Goal: Task Accomplishment & Management: Manage account settings

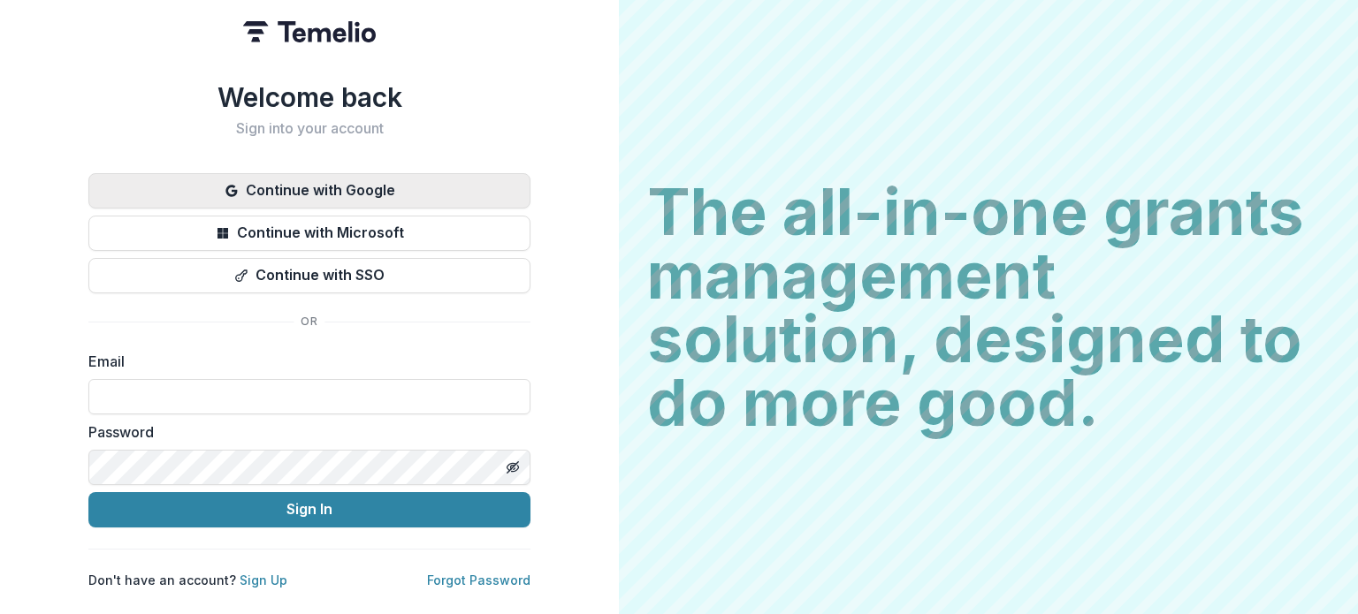
click at [318, 182] on button "Continue with Google" at bounding box center [309, 190] width 442 height 35
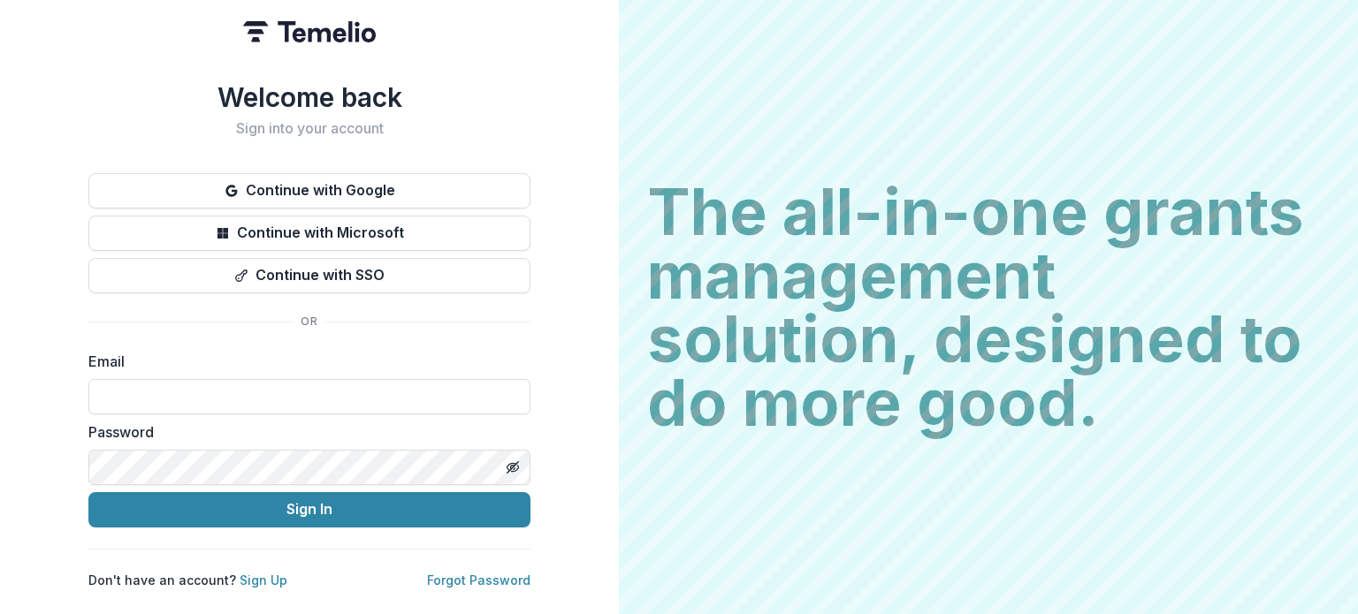
click at [233, 370] on div "Email" at bounding box center [309, 383] width 442 height 64
click at [198, 384] on input at bounding box center [309, 396] width 442 height 35
type input "**********"
click at [521, 459] on button "Toggle password visibility" at bounding box center [513, 468] width 28 height 28
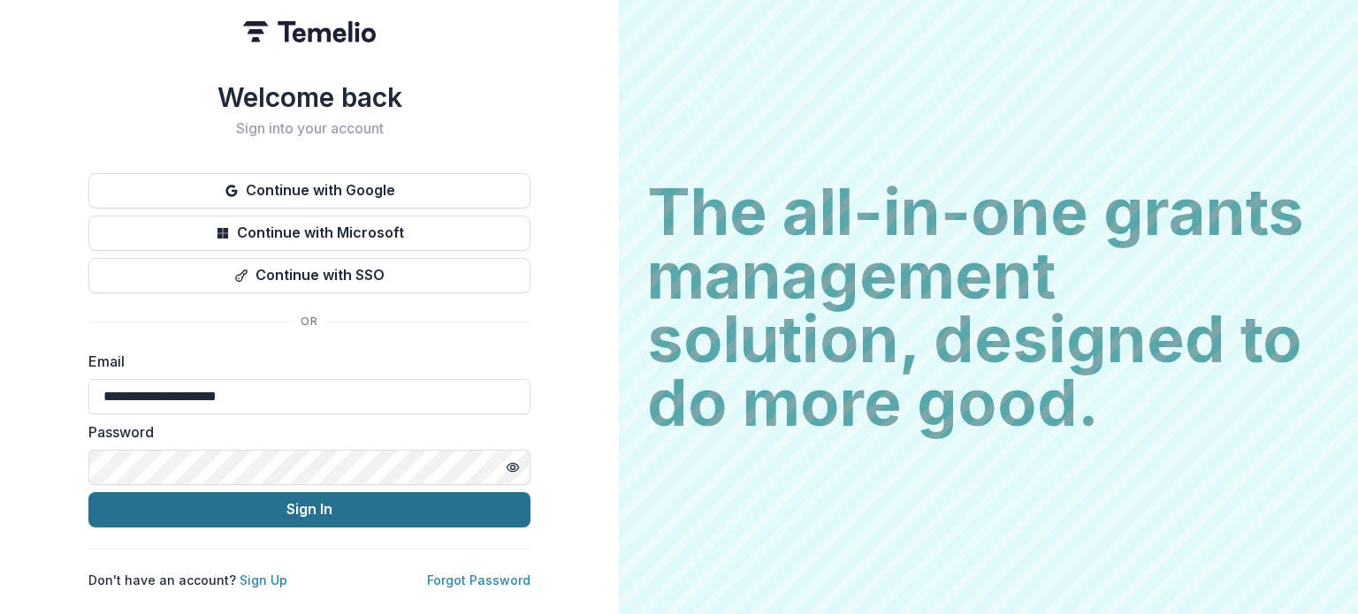
click at [250, 498] on button "Sign In" at bounding box center [309, 509] width 442 height 35
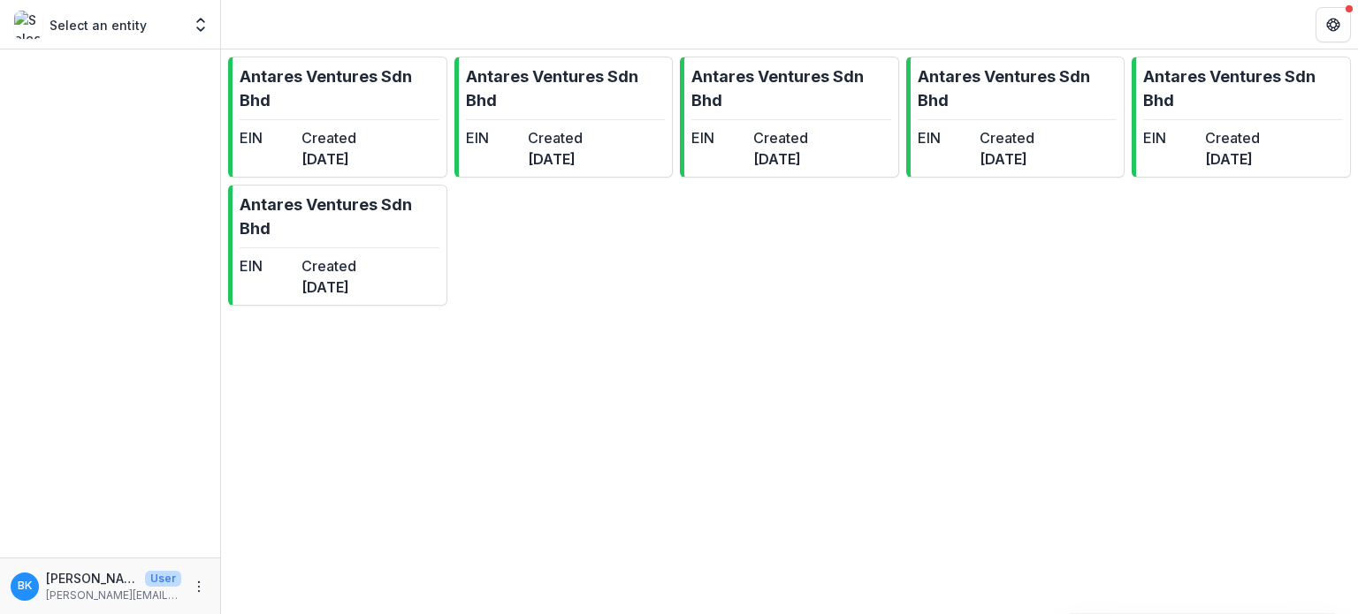
click at [113, 36] on div "Select an entity" at bounding box center [97, 25] width 167 height 28
click at [194, 24] on icon "Open entity switcher" at bounding box center [201, 25] width 18 height 18
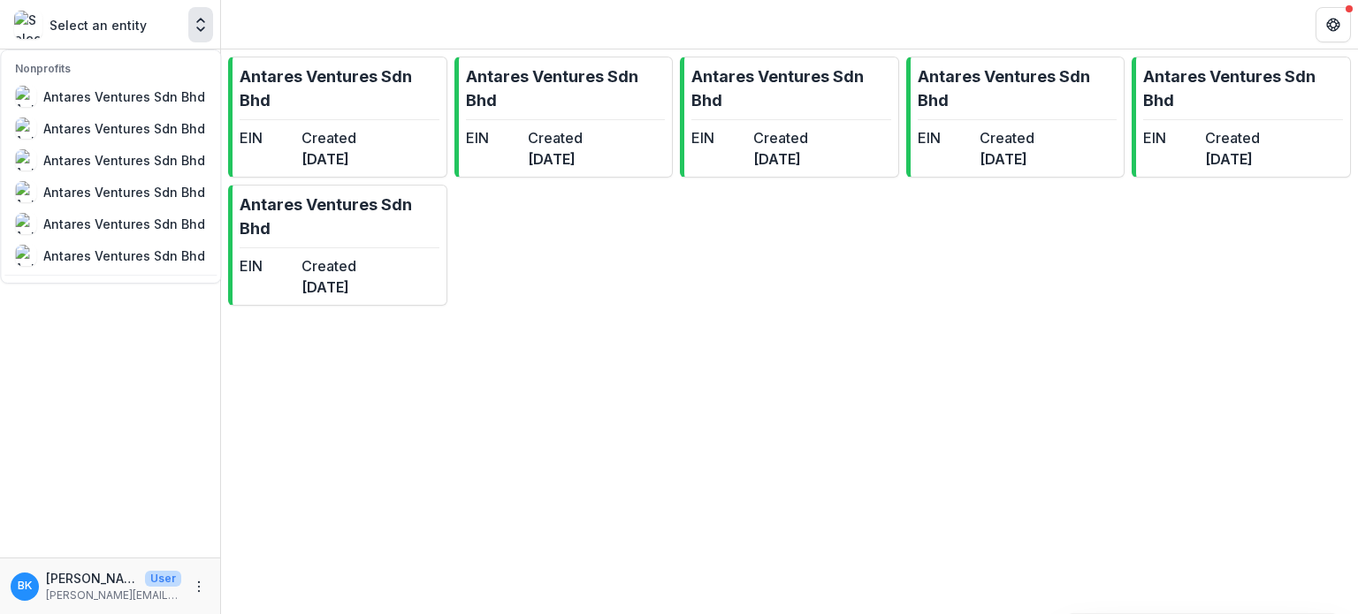
click at [194, 24] on icon "Open entity switcher" at bounding box center [201, 25] width 18 height 18
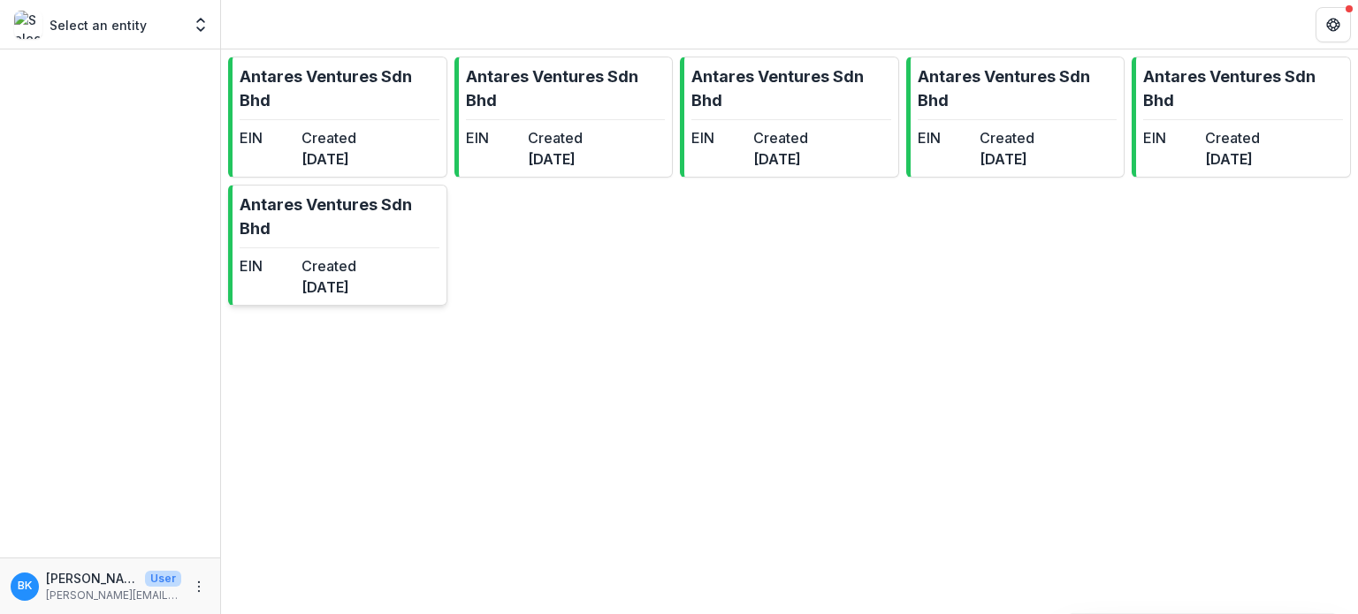
click at [313, 240] on link "Antares Ventures Sdn Bhd EIN Created [DATE]" at bounding box center [337, 245] width 219 height 121
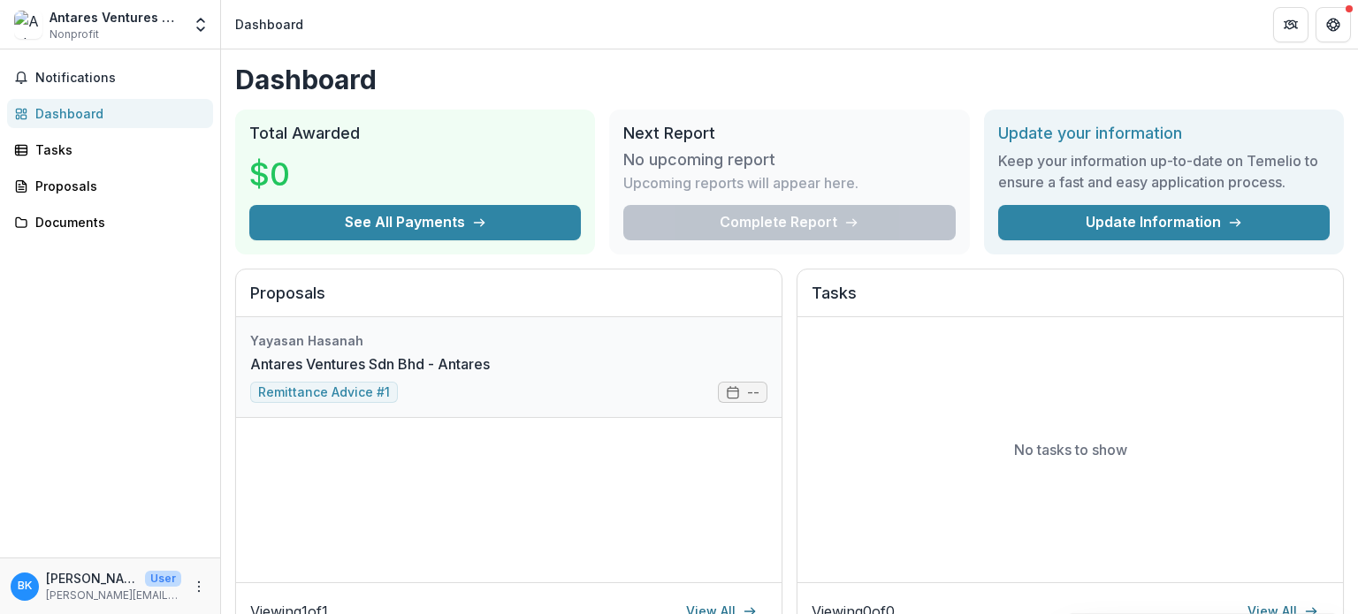
click at [335, 375] on link "Antares Ventures Sdn Bhd - Antares" at bounding box center [370, 364] width 240 height 21
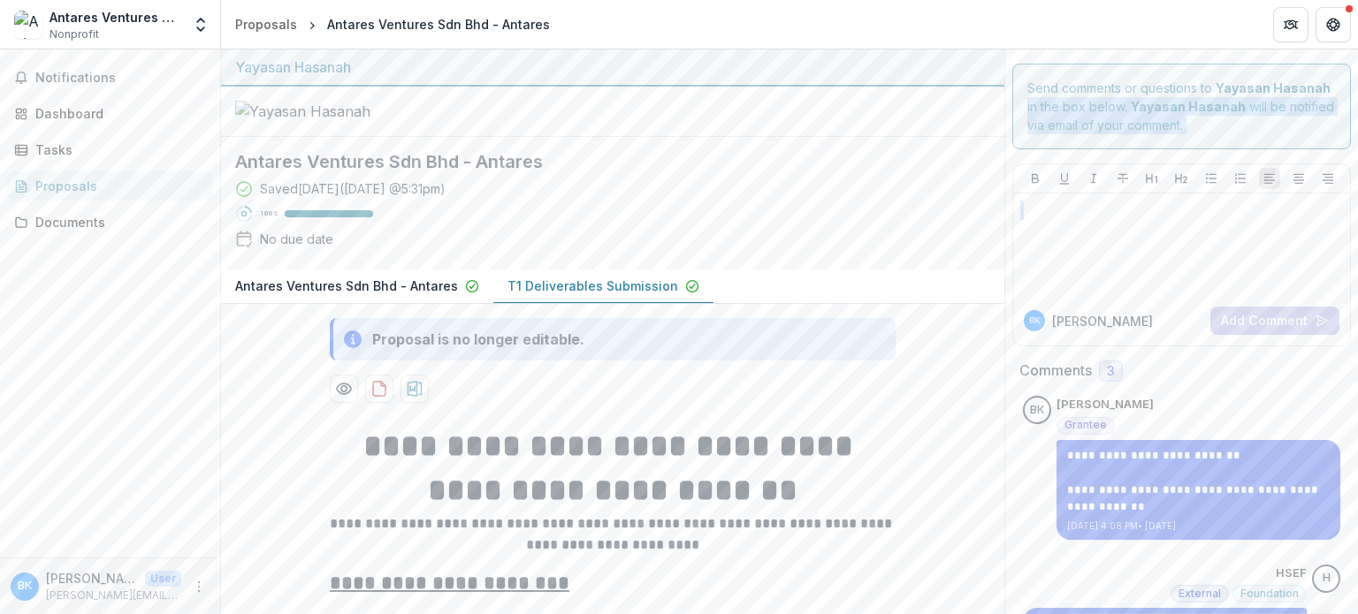
drag, startPoint x: 1357, startPoint y: 85, endPoint x: 1357, endPoint y: 203, distance: 118.5
click at [1357, 203] on div "**********" at bounding box center [789, 332] width 1137 height 565
click at [983, 165] on div "Comments Answer Suggestions" at bounding box center [990, 151] width 28 height 28
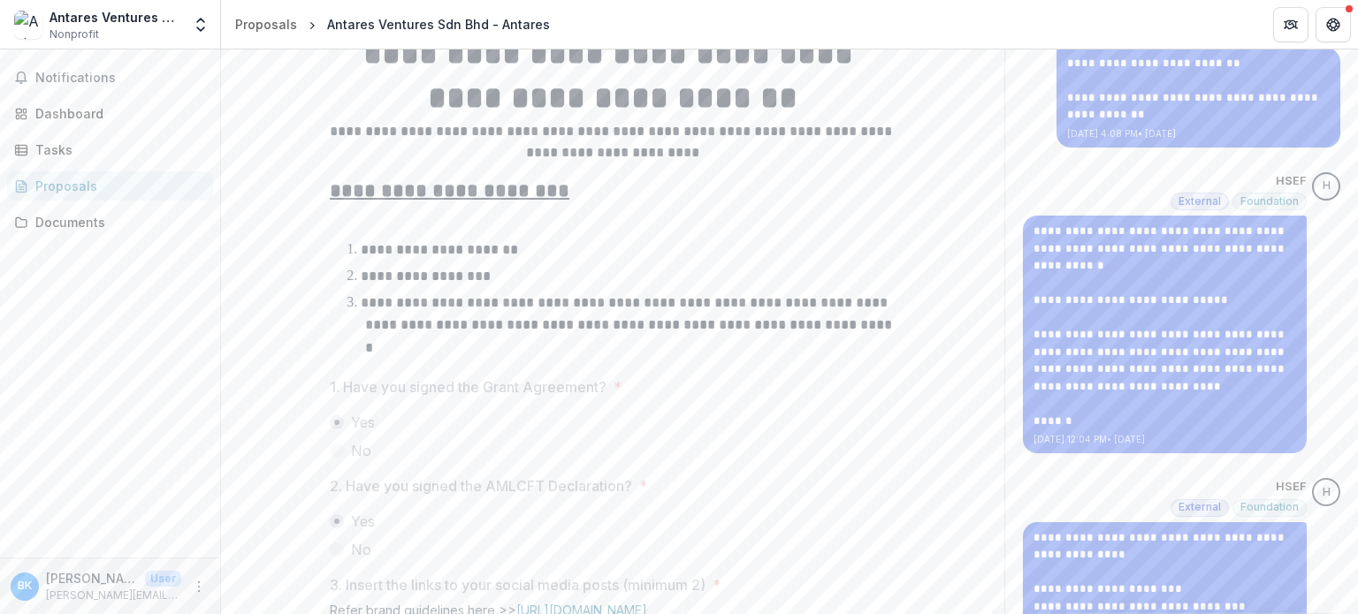
scroll to position [605, 0]
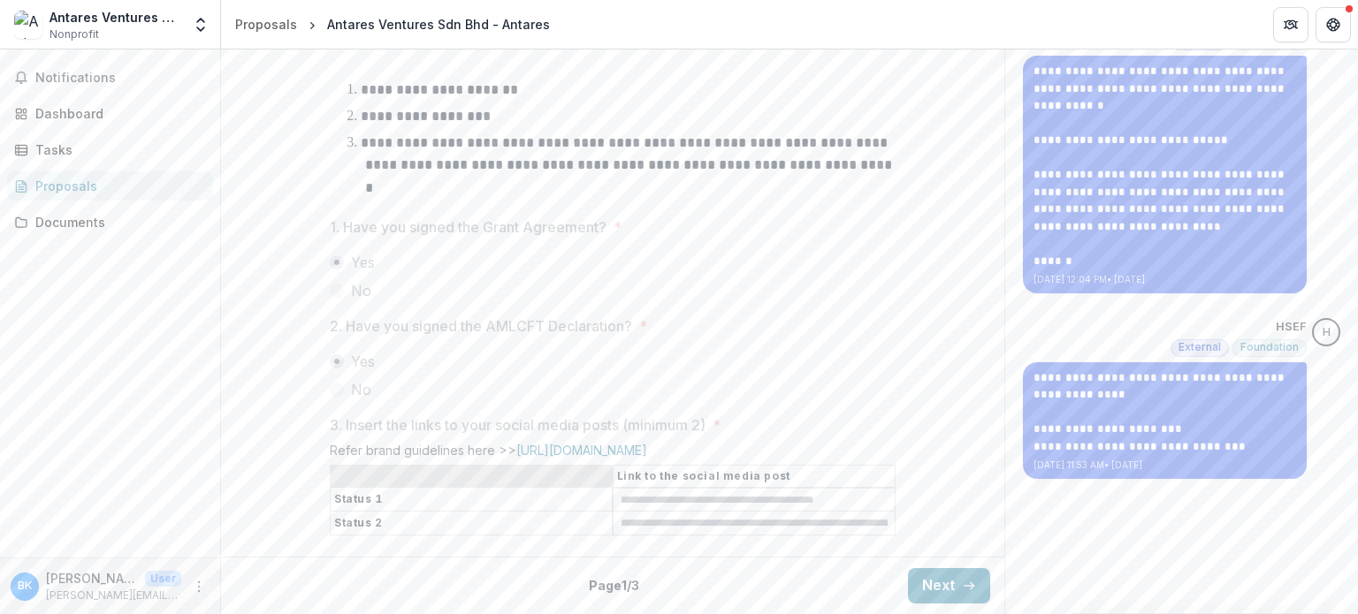
drag, startPoint x: 1357, startPoint y: 492, endPoint x: 1357, endPoint y: 290, distance: 201.6
click at [1357, 290] on div "**********" at bounding box center [789, 332] width 1137 height 565
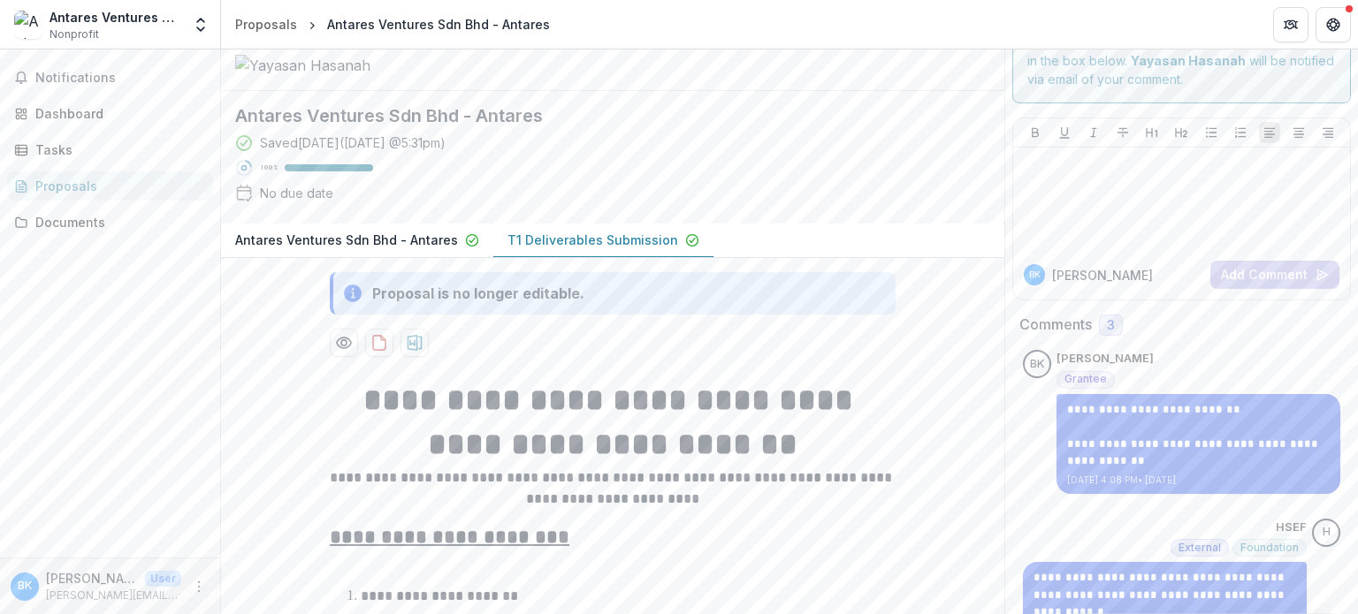
scroll to position [0, 0]
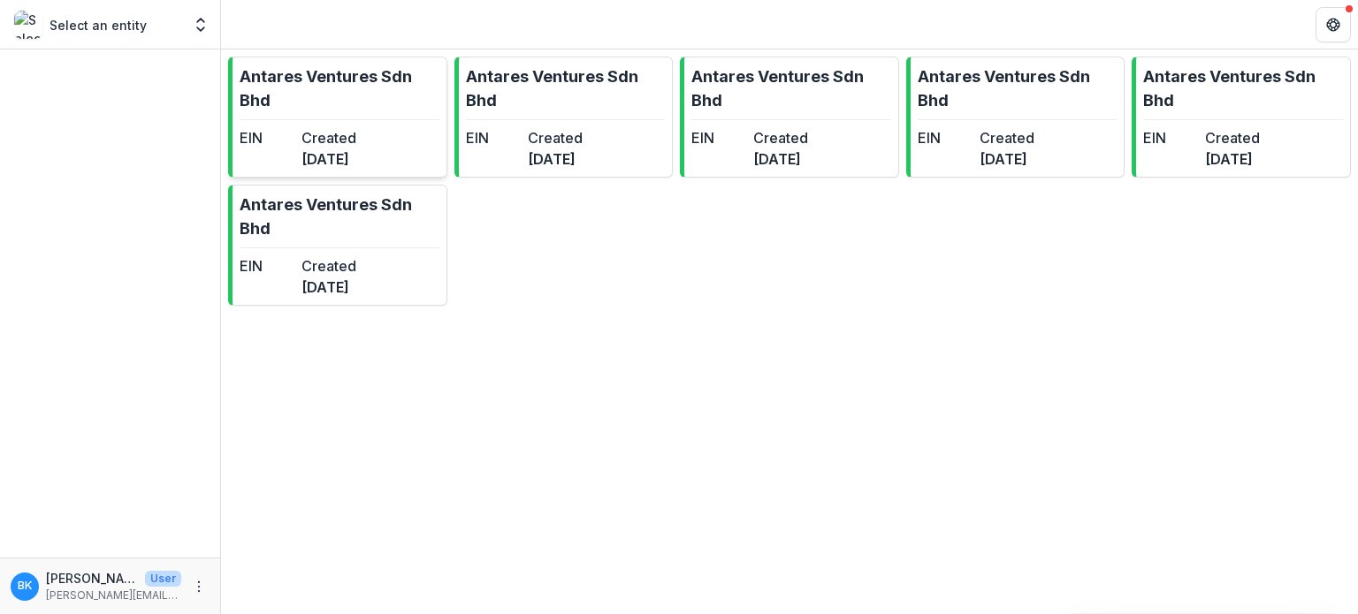
click at [344, 100] on p "Antares Ventures Sdn Bhd" at bounding box center [340, 89] width 200 height 48
click at [658, 105] on p "Antares Ventures Sdn Bhd" at bounding box center [566, 89] width 200 height 48
click at [294, 255] on dt "EIN" at bounding box center [267, 265] width 55 height 21
click at [481, 65] on p "Antares Ventures Sdn Bhd" at bounding box center [566, 89] width 200 height 48
click at [324, 194] on p "Antares Ventures Sdn Bhd" at bounding box center [340, 217] width 200 height 48
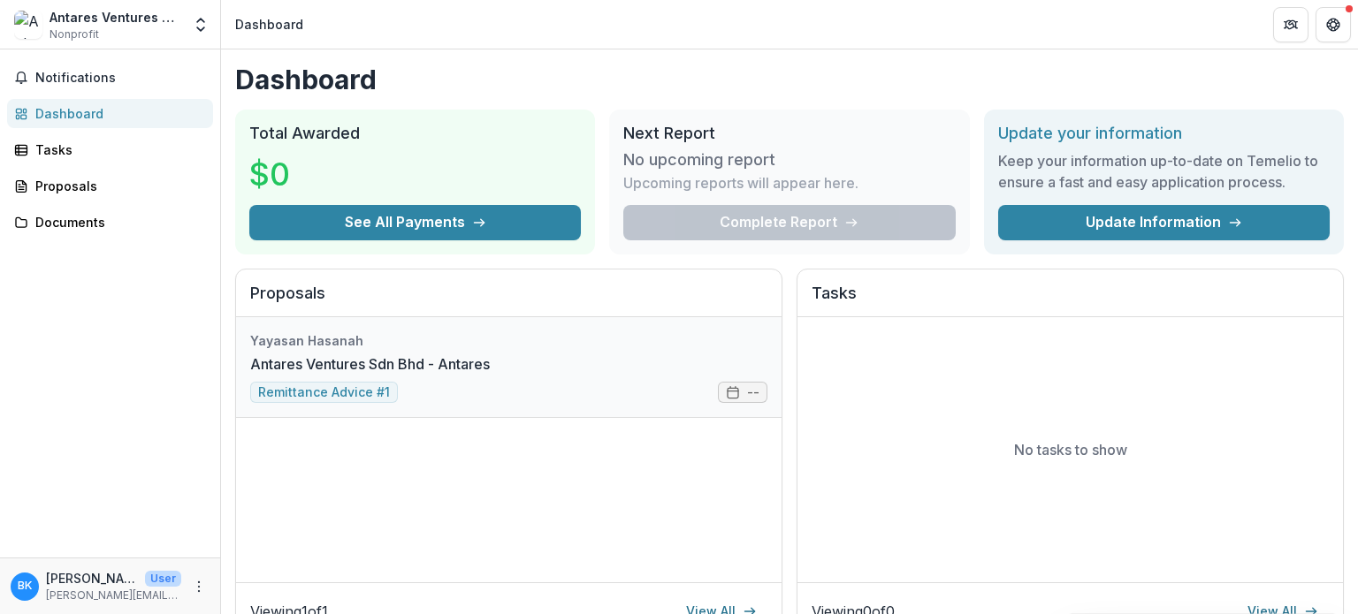
click at [348, 367] on link "Antares Ventures Sdn Bhd - Antares" at bounding box center [370, 364] width 240 height 21
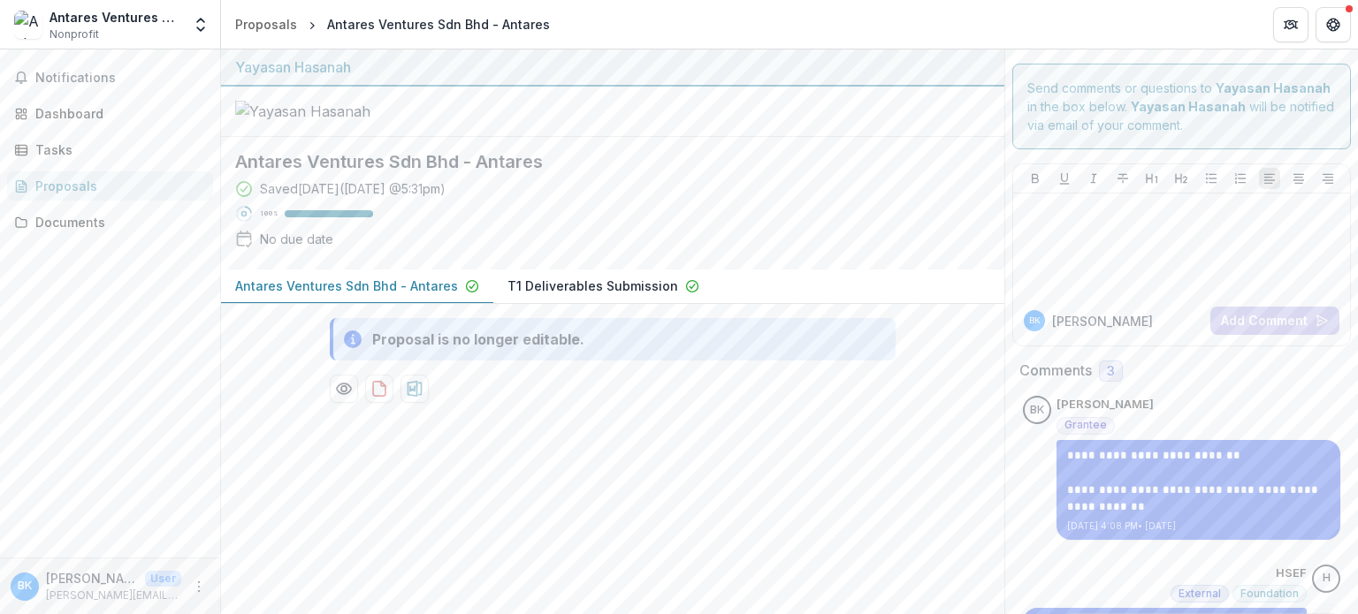
click at [422, 295] on p "Antares Ventures Sdn Bhd - Antares" at bounding box center [346, 286] width 223 height 19
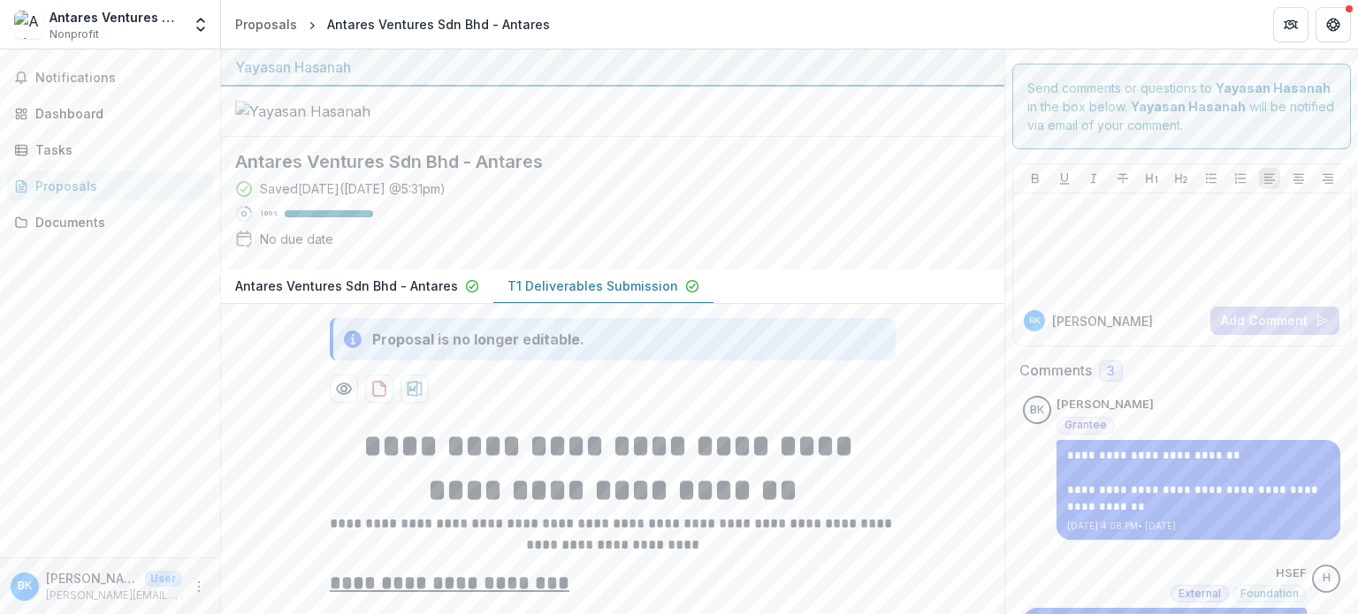
click at [515, 295] on p "T1 Deliverables Submission" at bounding box center [592, 286] width 171 height 19
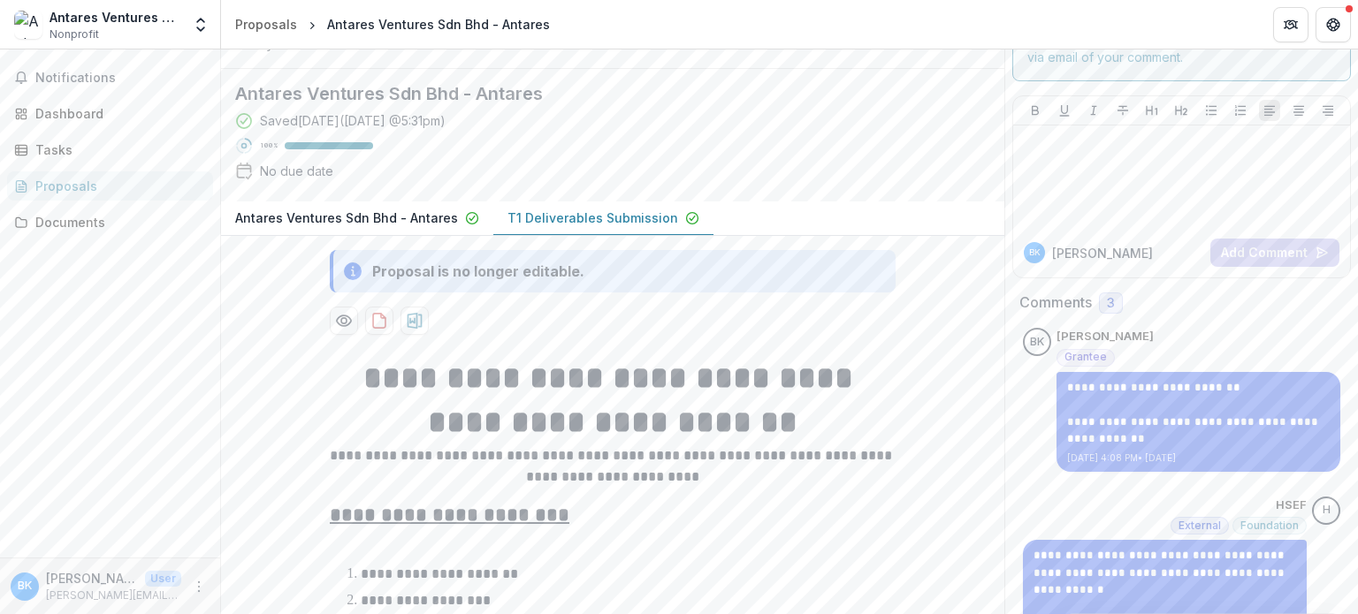
scroll to position [63, 0]
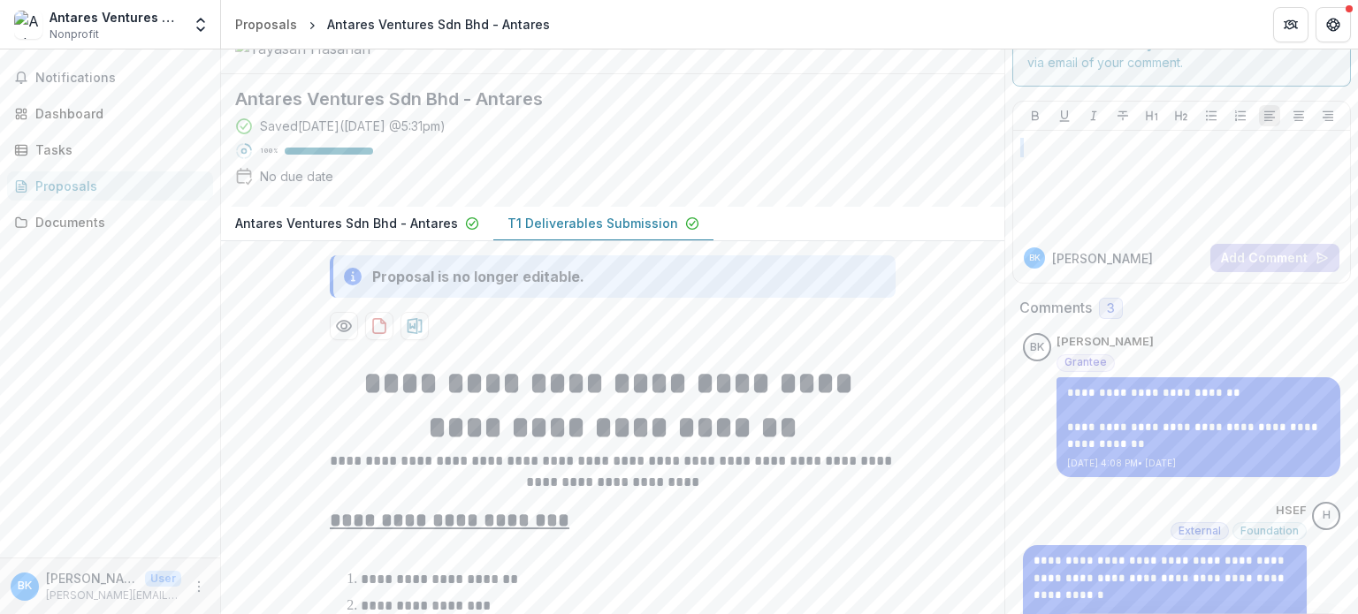
drag, startPoint x: 1357, startPoint y: 131, endPoint x: 1357, endPoint y: 77, distance: 53.9
click at [1357, 77] on div "**********" at bounding box center [789, 332] width 1137 height 565
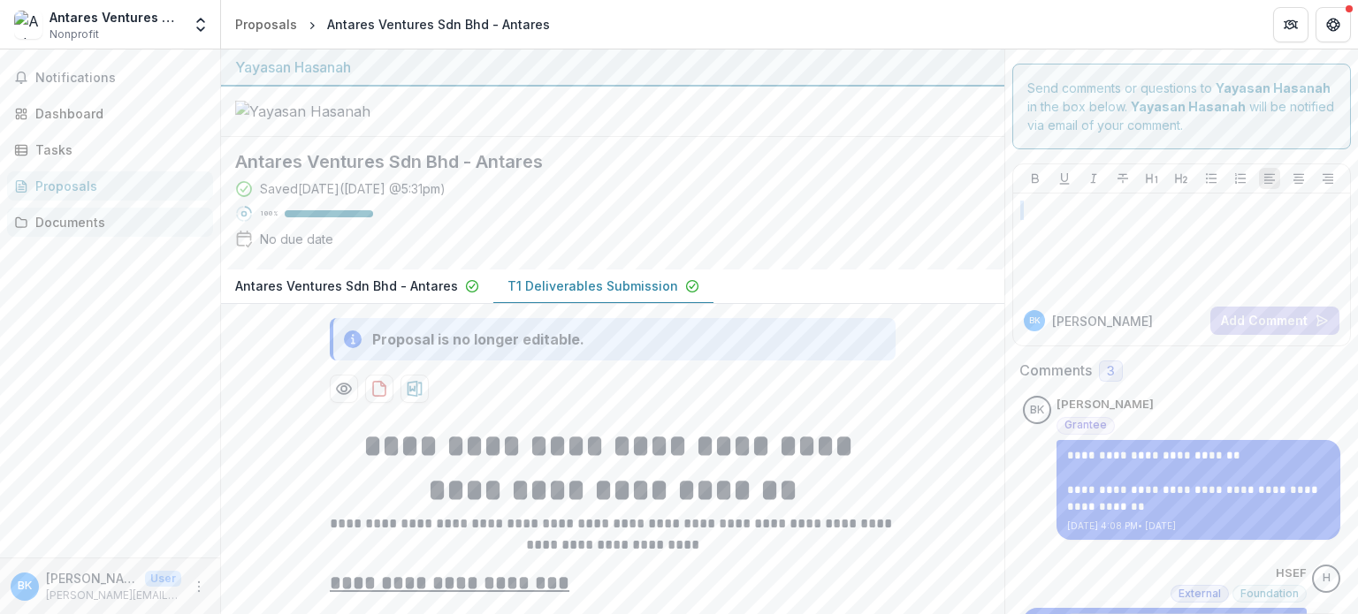
click at [91, 225] on div "Documents" at bounding box center [117, 222] width 164 height 19
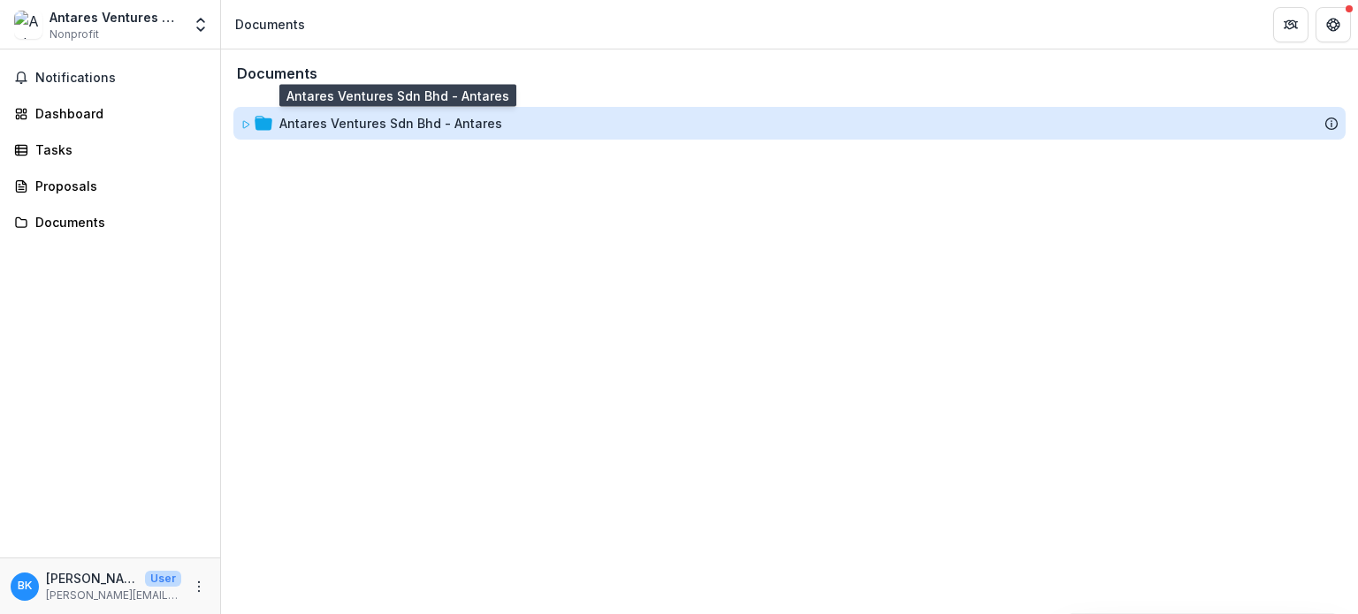
click at [326, 114] on div "Antares Ventures Sdn Bhd - Antares" at bounding box center [390, 123] width 223 height 19
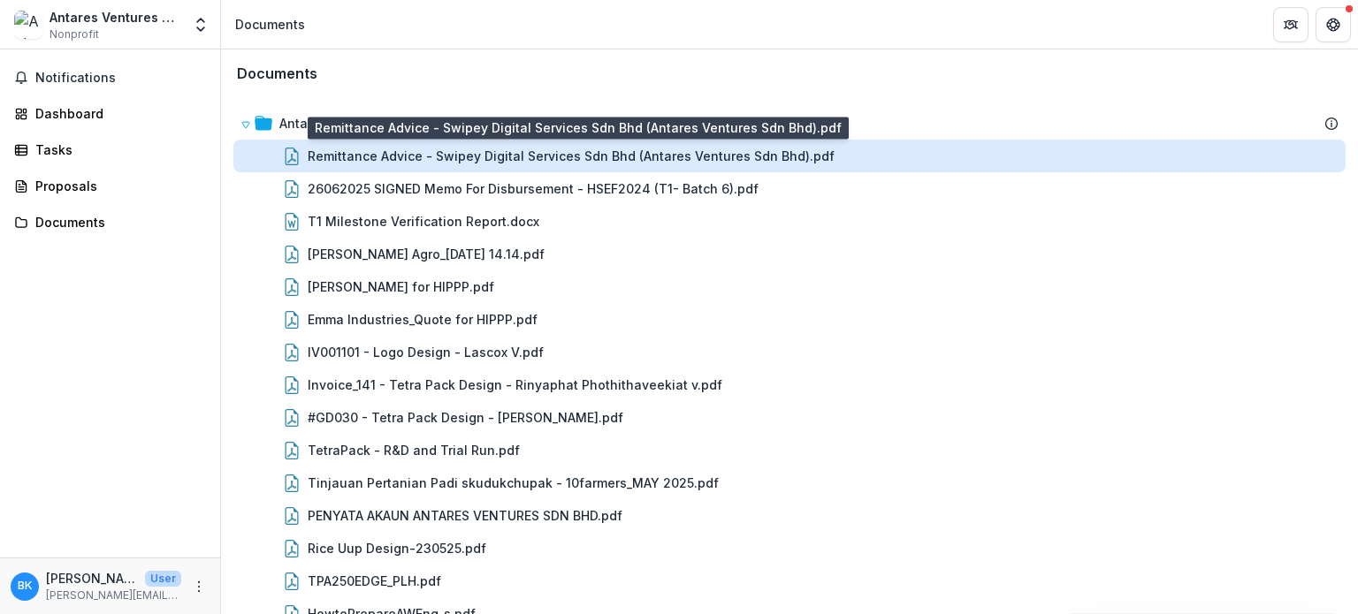
click at [357, 162] on div "Remittance Advice - Swipey Digital Services Sdn Bhd (Antares Ventures Sdn Bhd).…" at bounding box center [571, 156] width 527 height 19
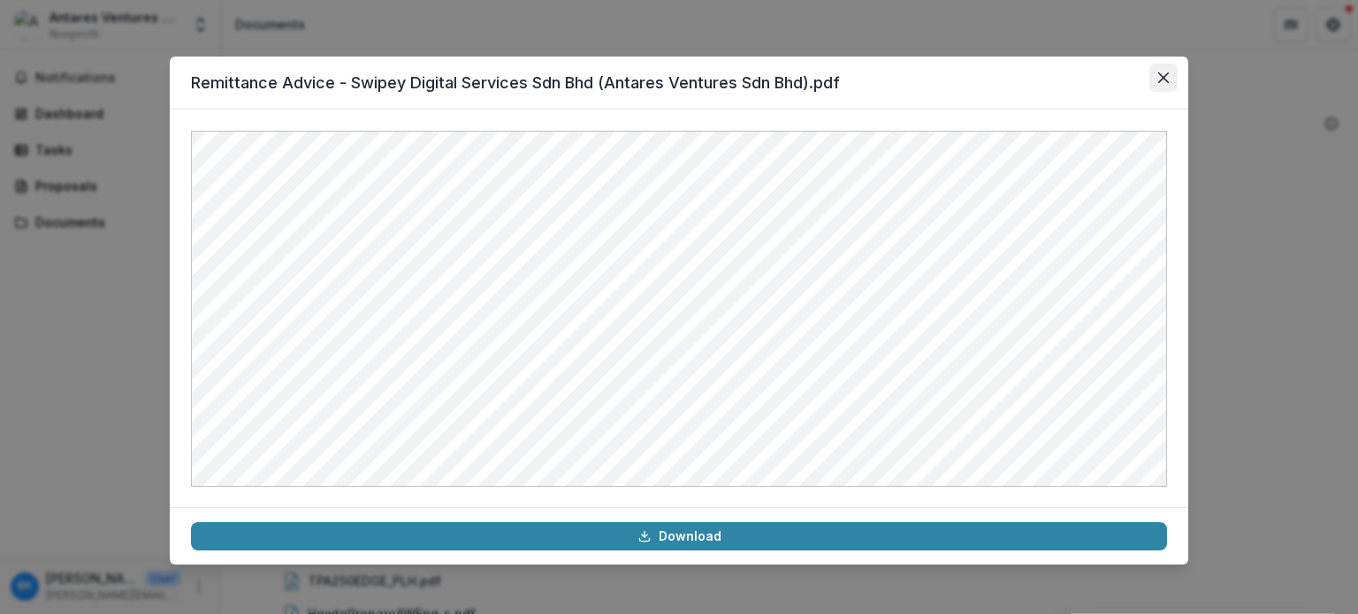
click at [1171, 80] on button "Close" at bounding box center [1163, 78] width 28 height 28
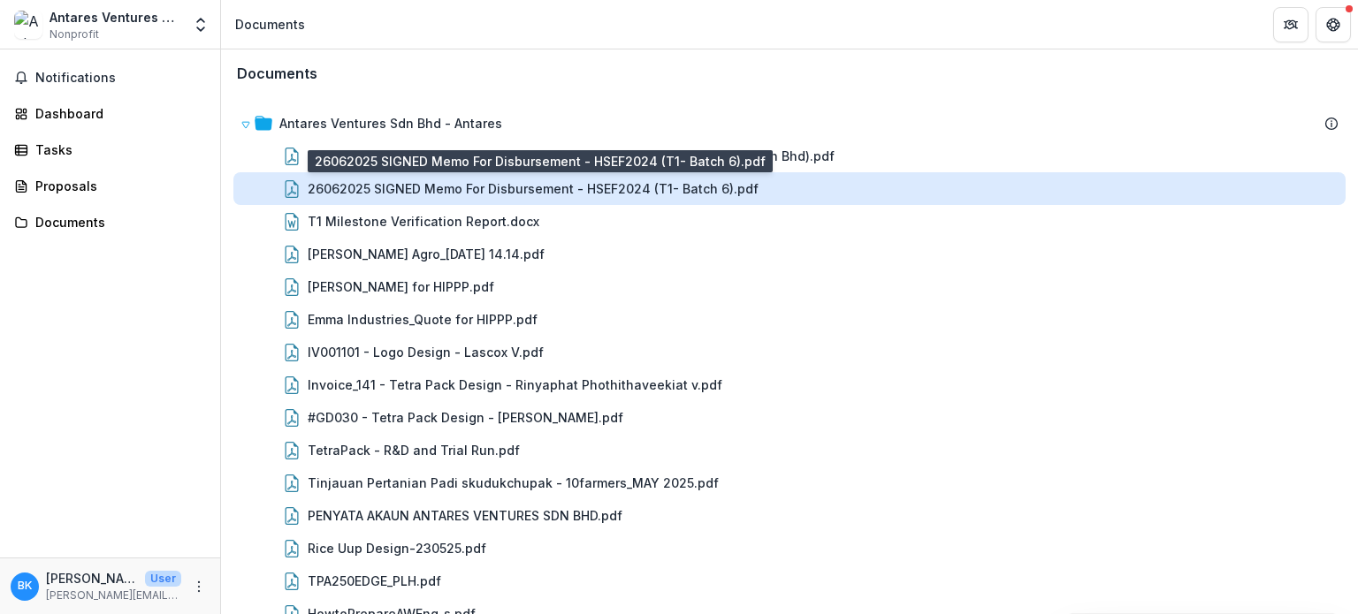
click at [576, 189] on div "26062025 SIGNED Memo For Disbursement - HSEF2024 (T1- Batch 6).pdf" at bounding box center [533, 188] width 451 height 19
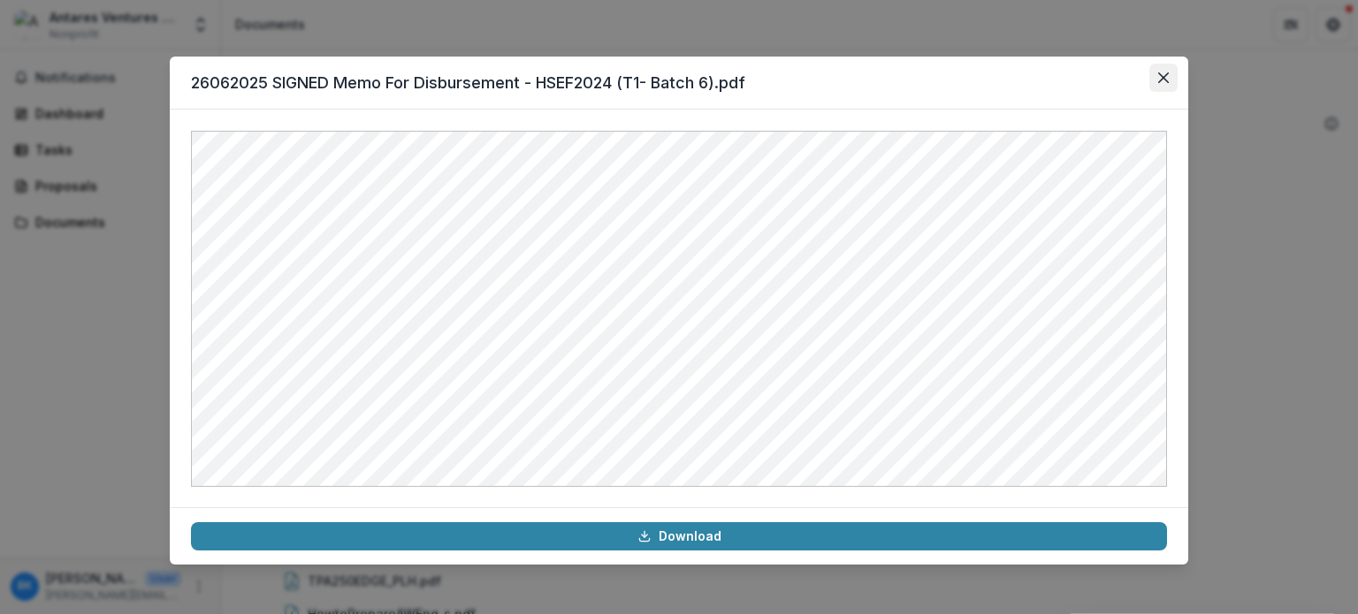
click at [1160, 84] on button "Close" at bounding box center [1163, 78] width 28 height 28
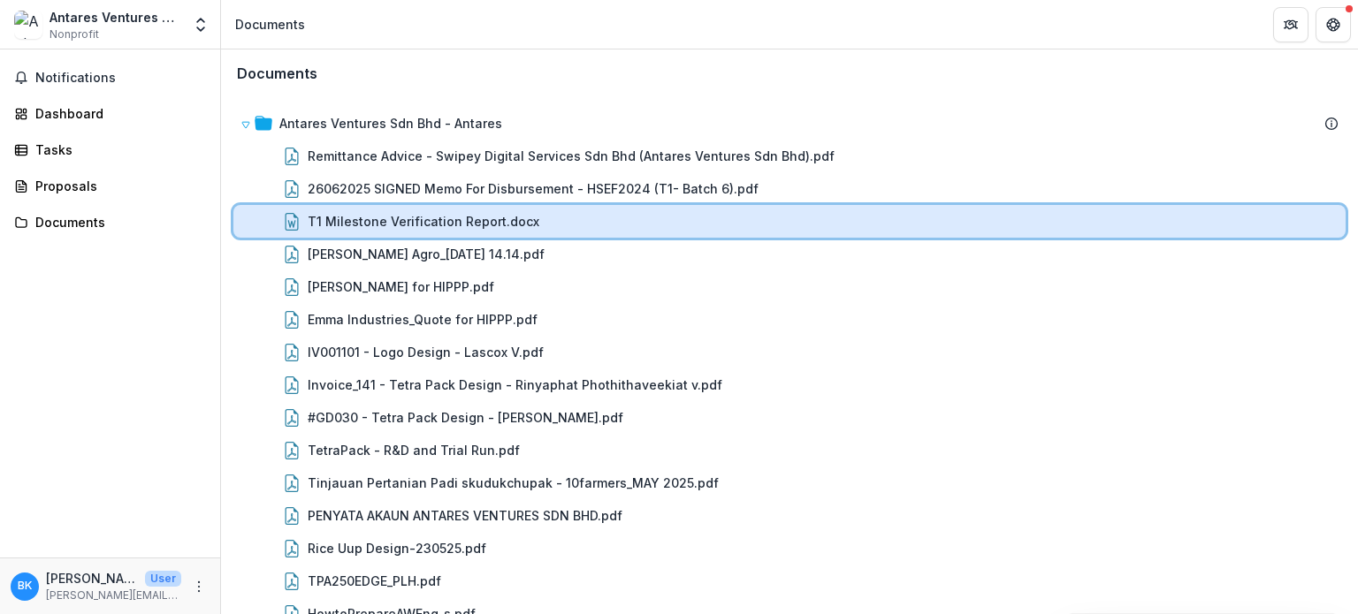
click at [519, 210] on div "T1 Milestone Verification Report.docx" at bounding box center [789, 221] width 1112 height 33
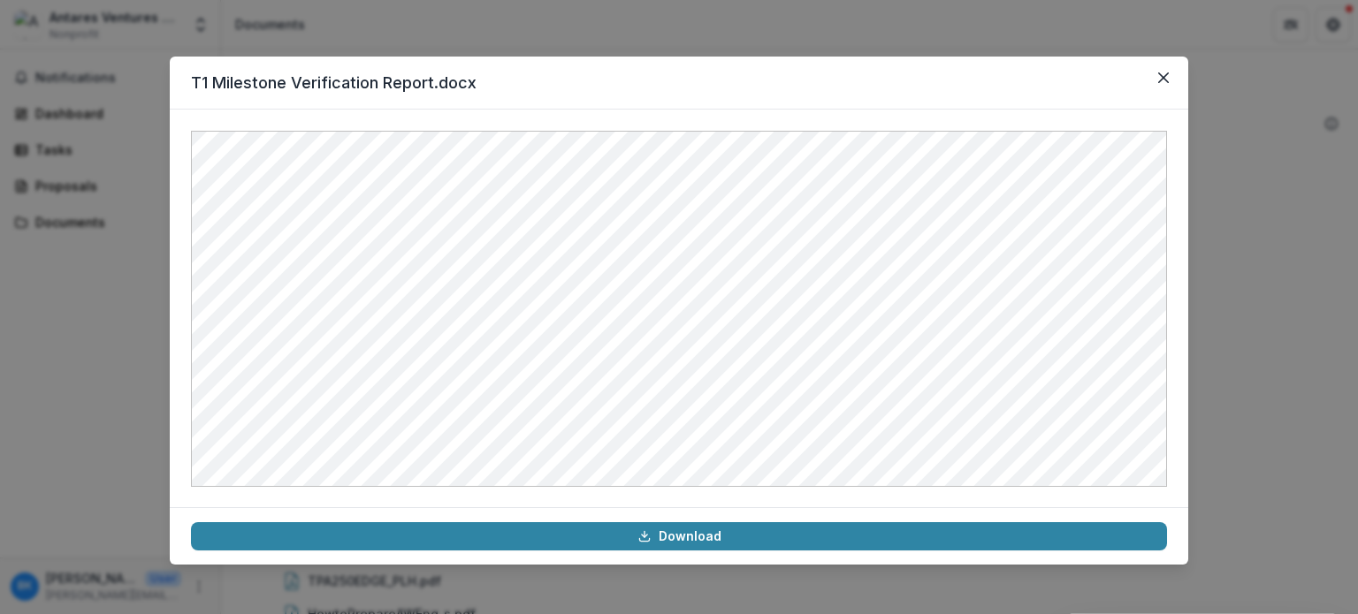
click at [1185, 70] on header "T1 Milestone Verification Report.docx" at bounding box center [679, 83] width 1018 height 53
click at [1169, 67] on button "Close" at bounding box center [1163, 78] width 28 height 28
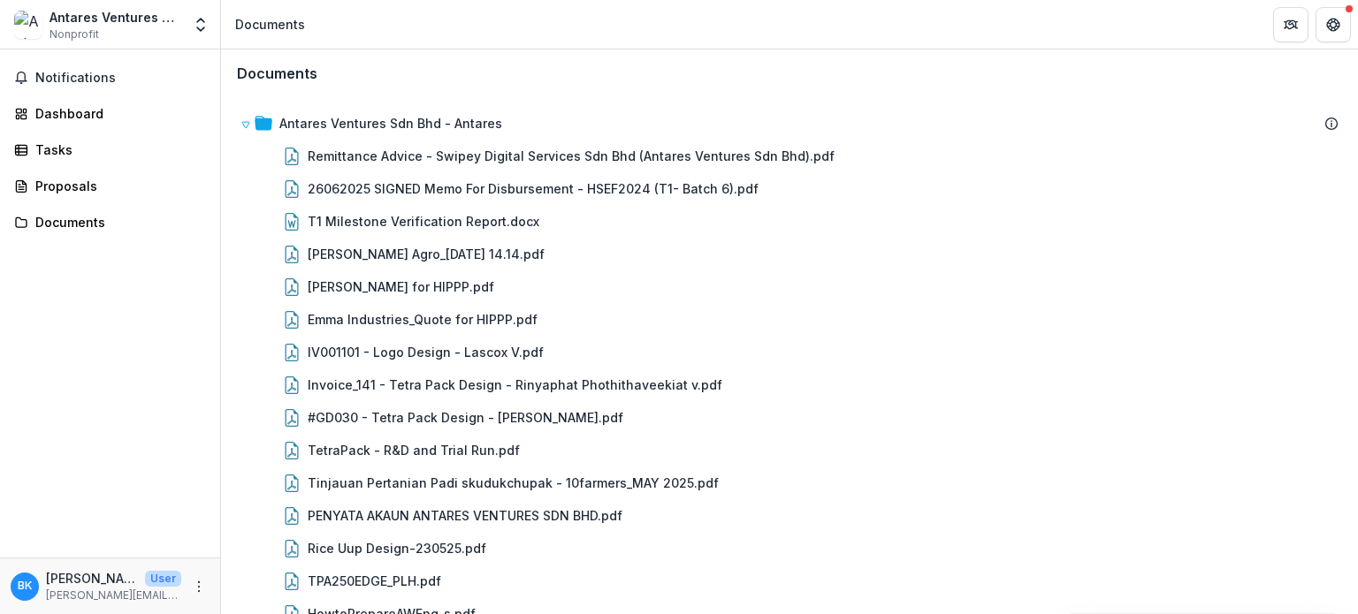
click at [64, 278] on div "Notifications Dashboard Tasks Proposals Documents" at bounding box center [110, 304] width 220 height 508
